Goal: Task Accomplishment & Management: Complete application form

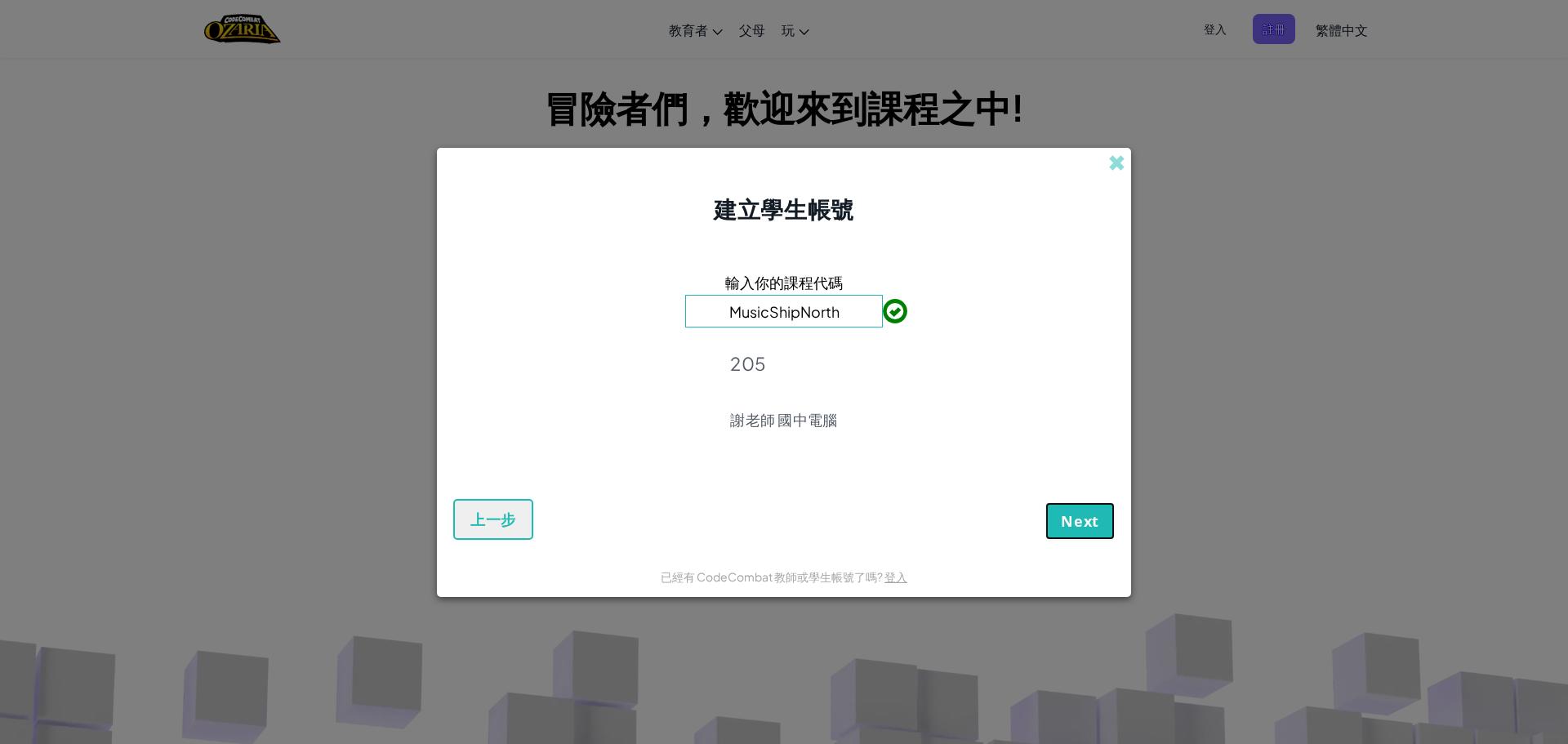
click at [1077, 528] on span "Next" at bounding box center [1080, 521] width 39 height 20
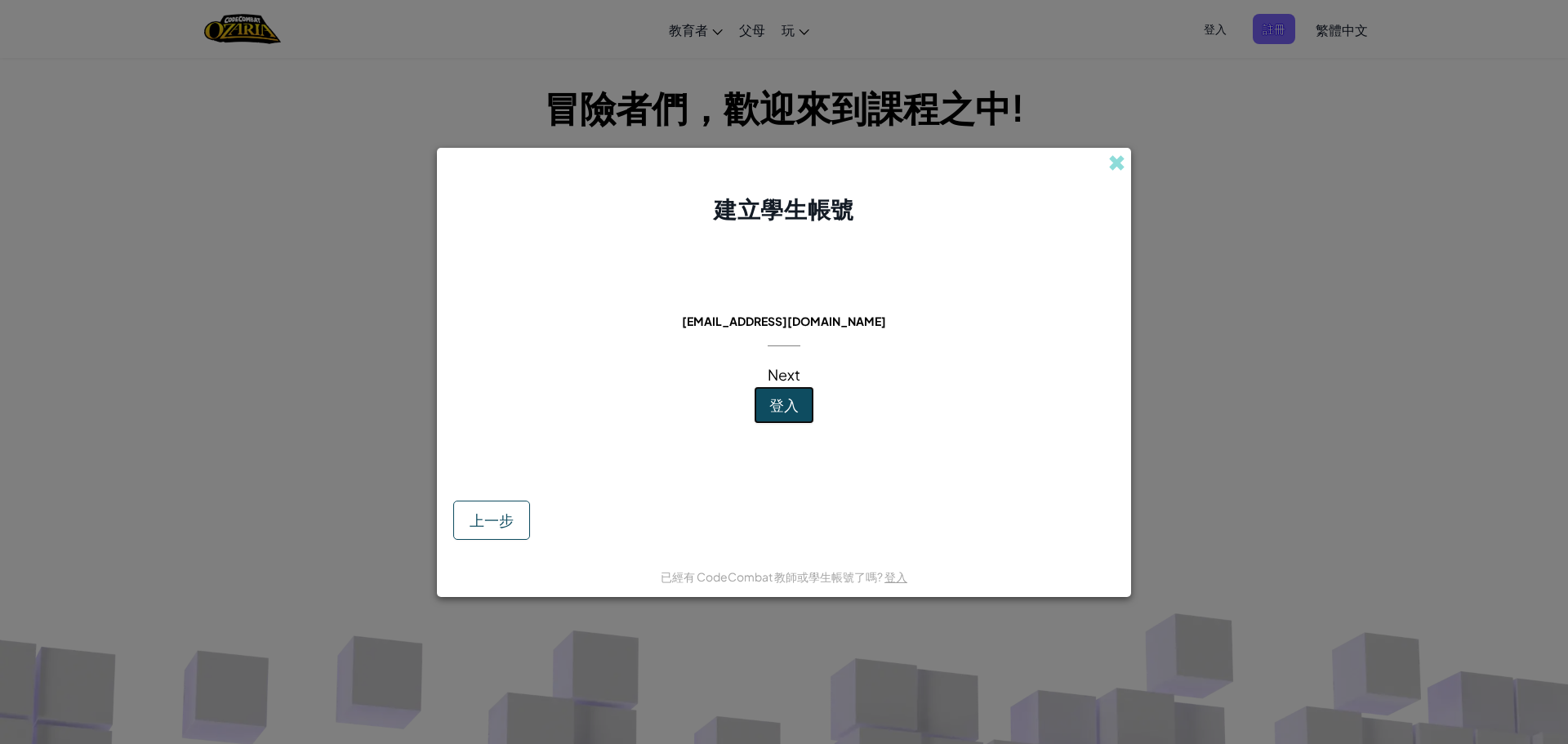
click at [781, 403] on span "登入" at bounding box center [784, 404] width 30 height 19
